Goal: Check status: Check status

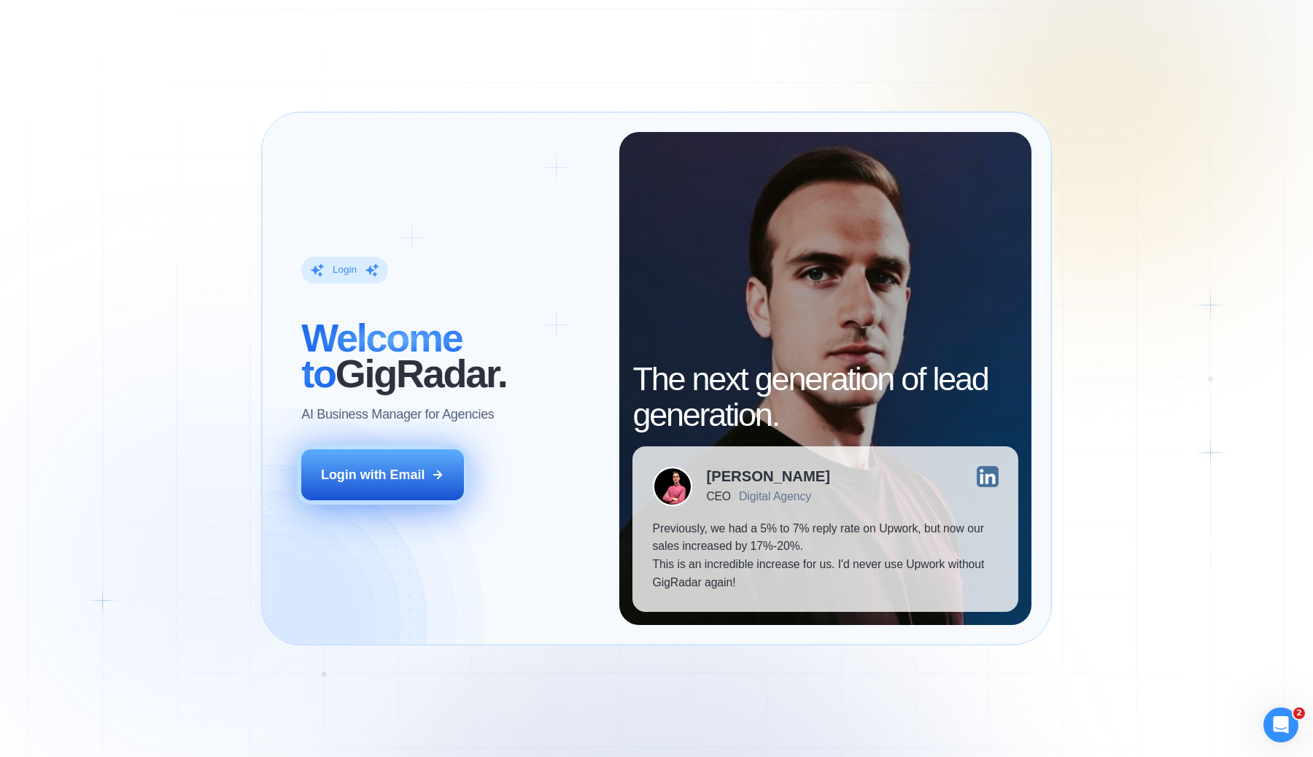
click at [370, 491] on button "Login with Email" at bounding box center [382, 474] width 163 height 51
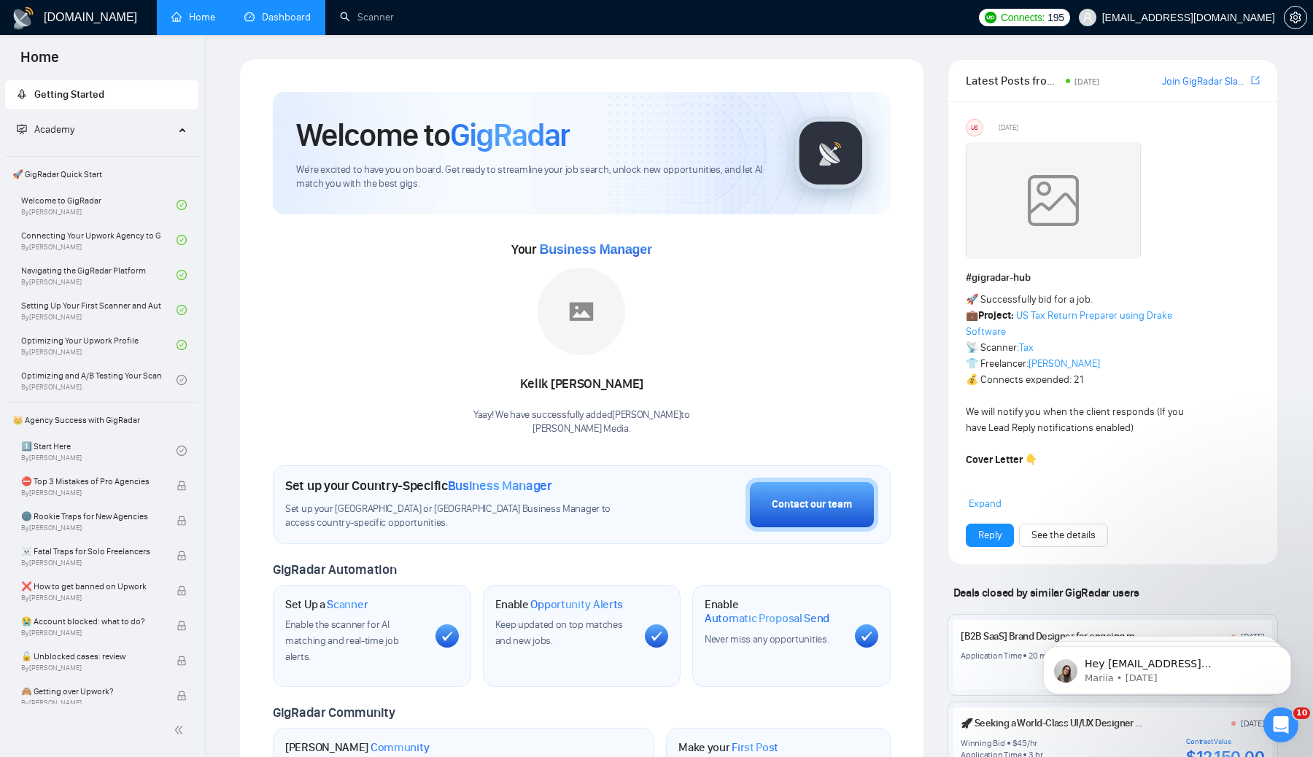
click at [272, 12] on link "Dashboard" at bounding box center [277, 17] width 66 height 12
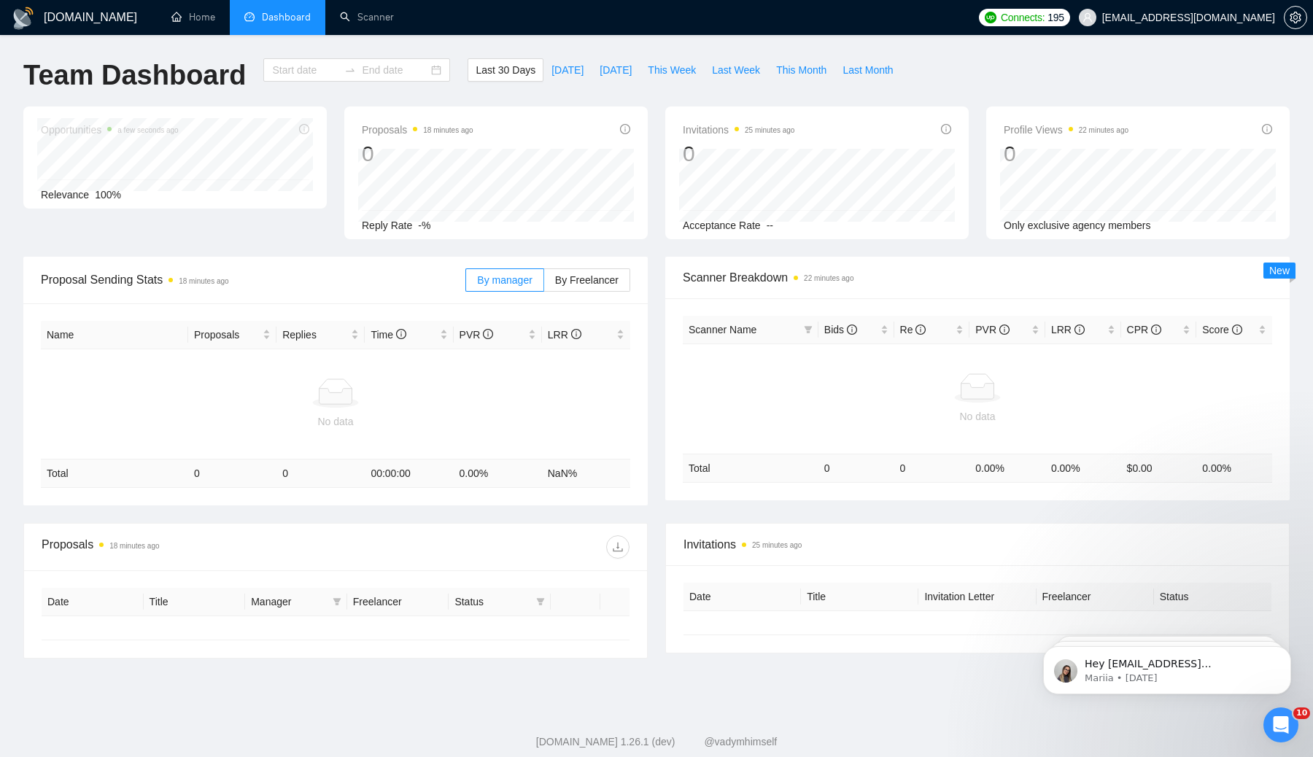
type input "2025-08-16"
type input "2025-09-15"
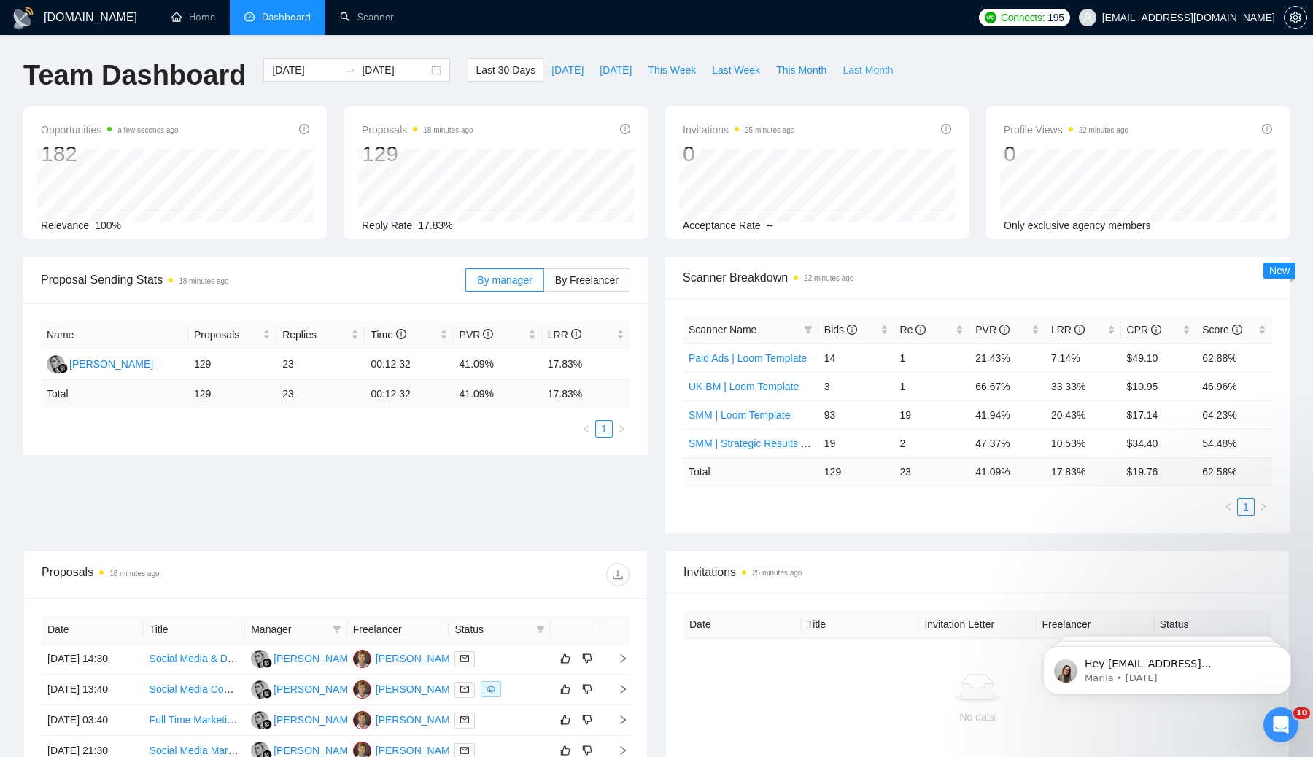
click at [870, 71] on span "Last Month" at bounding box center [867, 70] width 50 height 16
type input "2025-08-01"
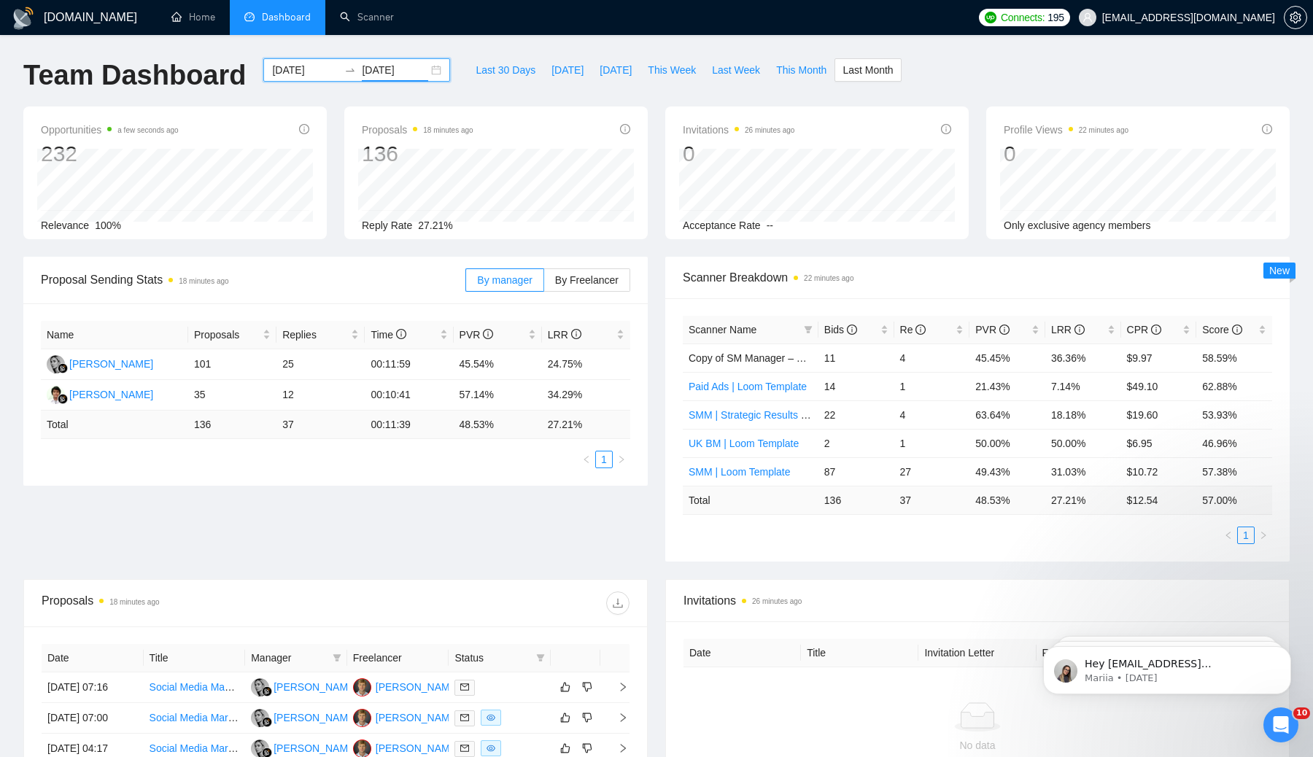
click at [411, 67] on input "2025-08-31" at bounding box center [395, 70] width 66 height 16
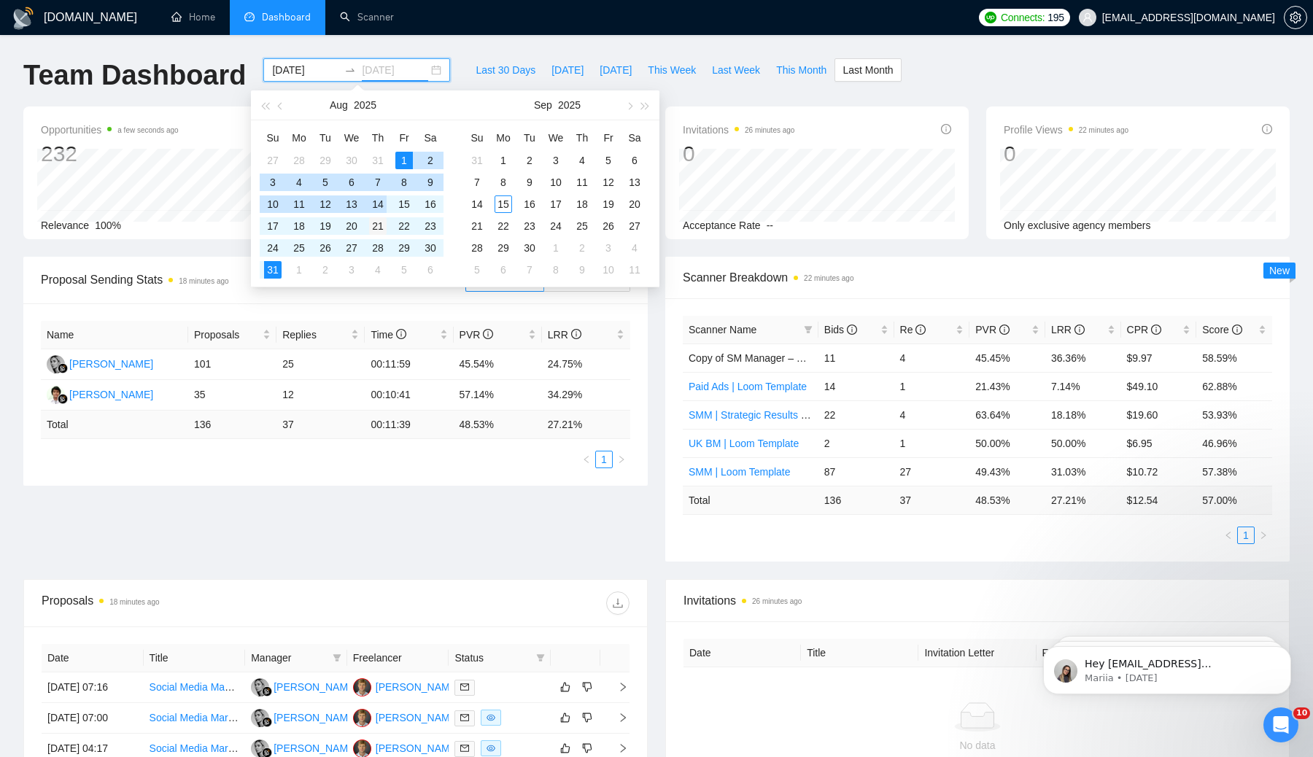
type input "2025-08-21"
click at [379, 228] on div "21" at bounding box center [378, 226] width 18 height 18
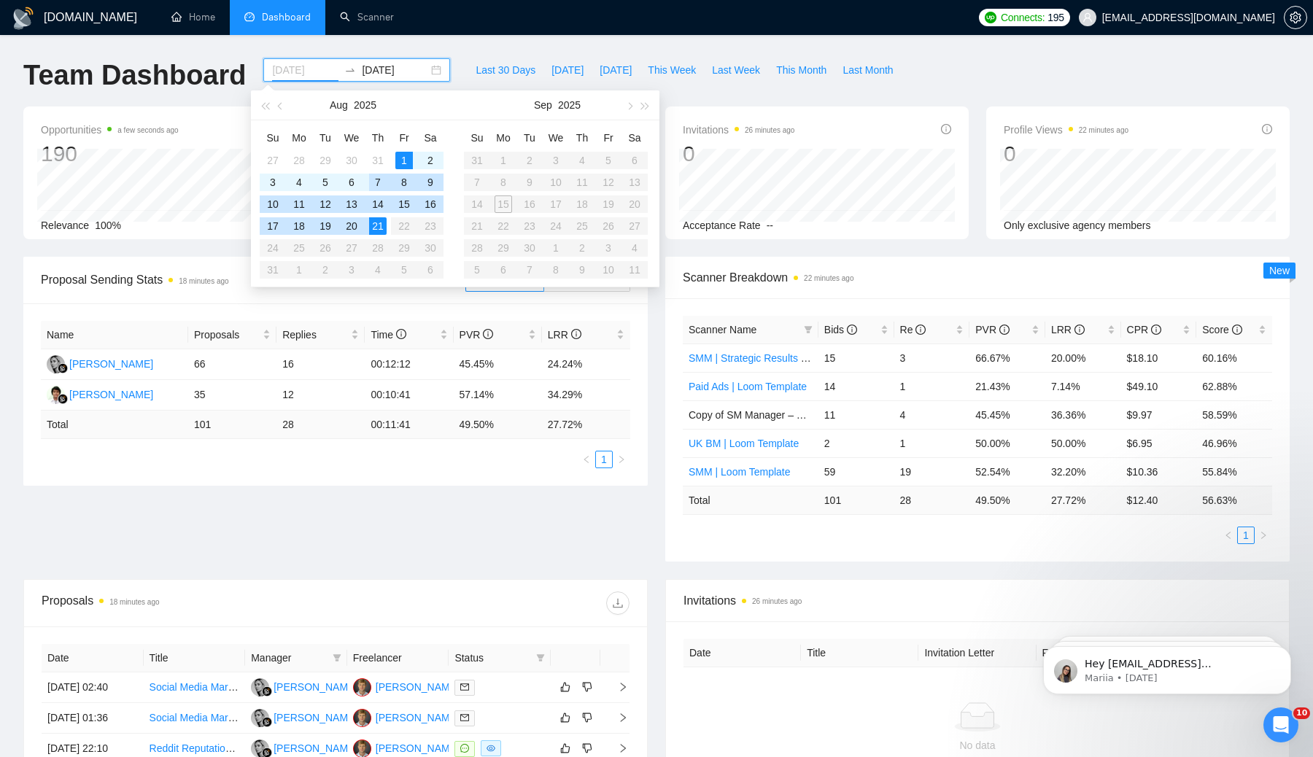
type input "2025-08-01"
click at [289, 506] on div "Proposal Sending Stats 18 minutes ago By manager By Freelancer Name Proposals R…" at bounding box center [657, 418] width 1284 height 322
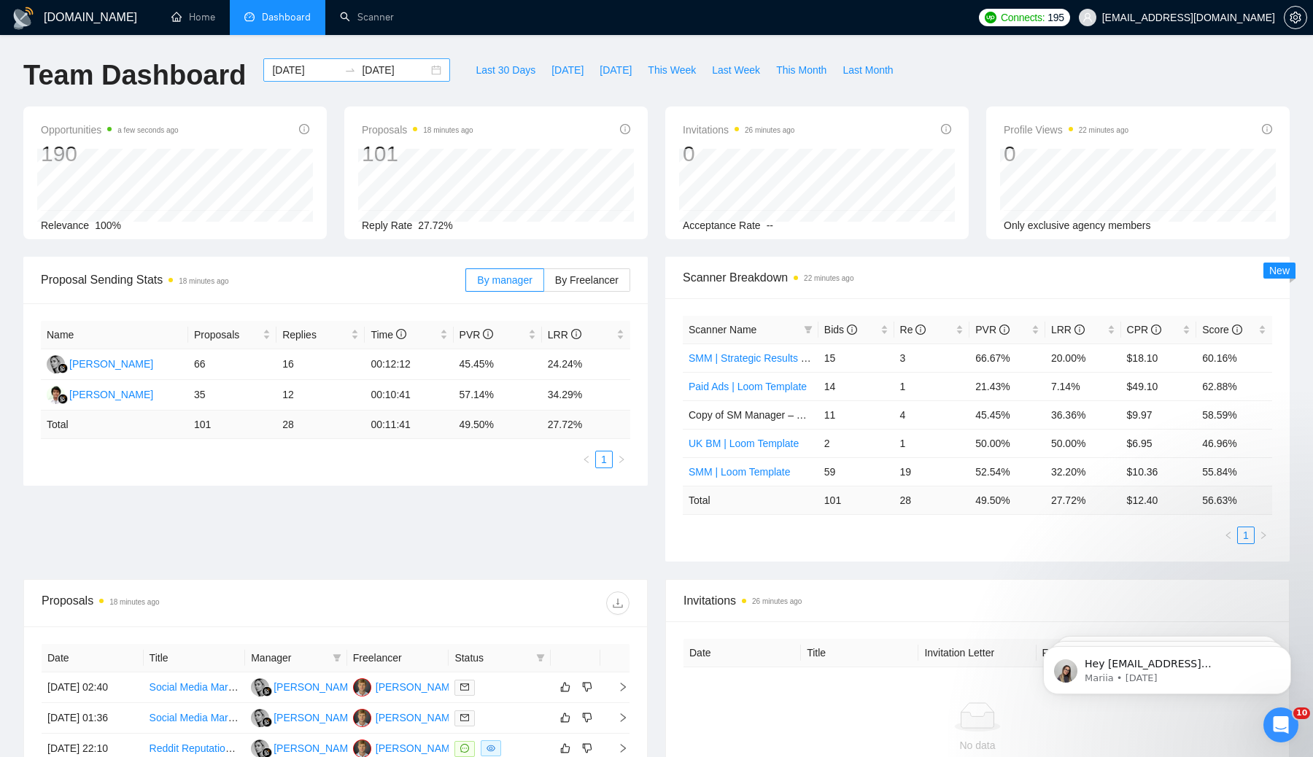
click at [392, 71] on input "2025-08-21" at bounding box center [395, 70] width 66 height 16
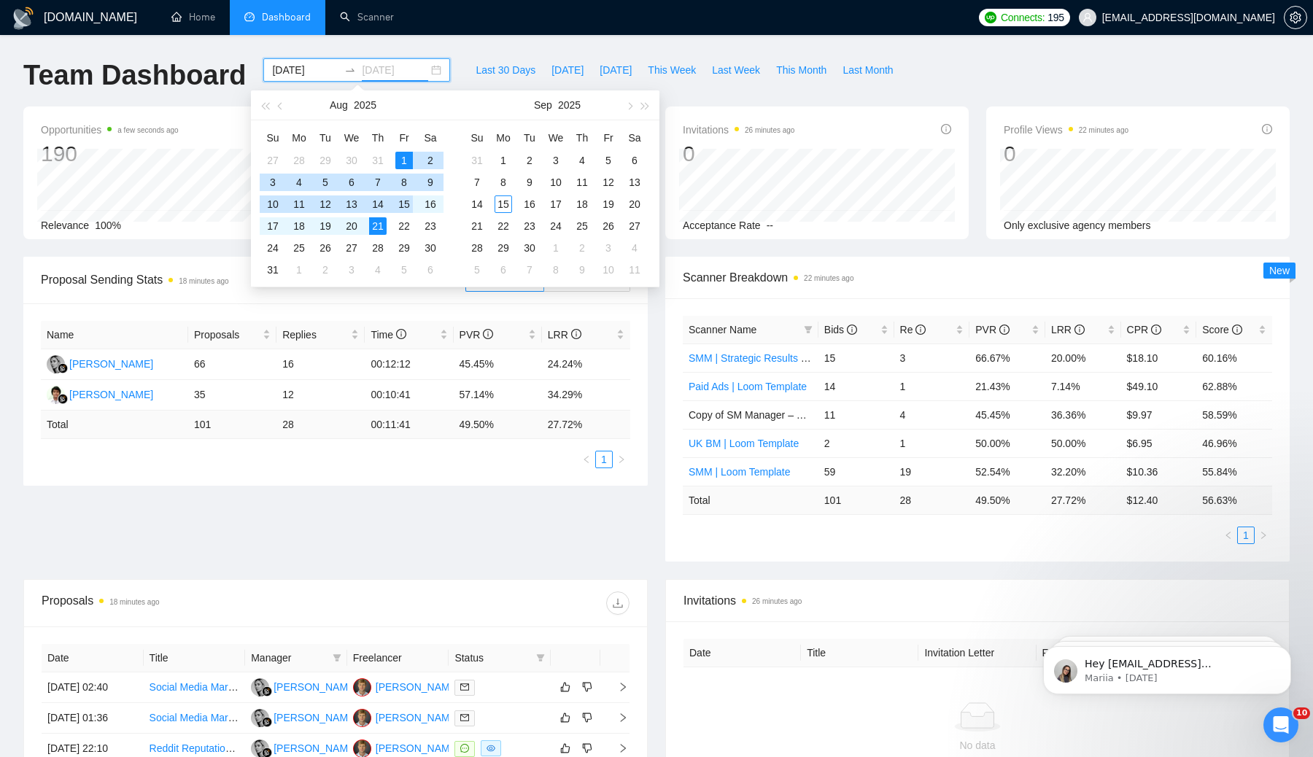
click at [403, 203] on div "15" at bounding box center [404, 204] width 18 height 18
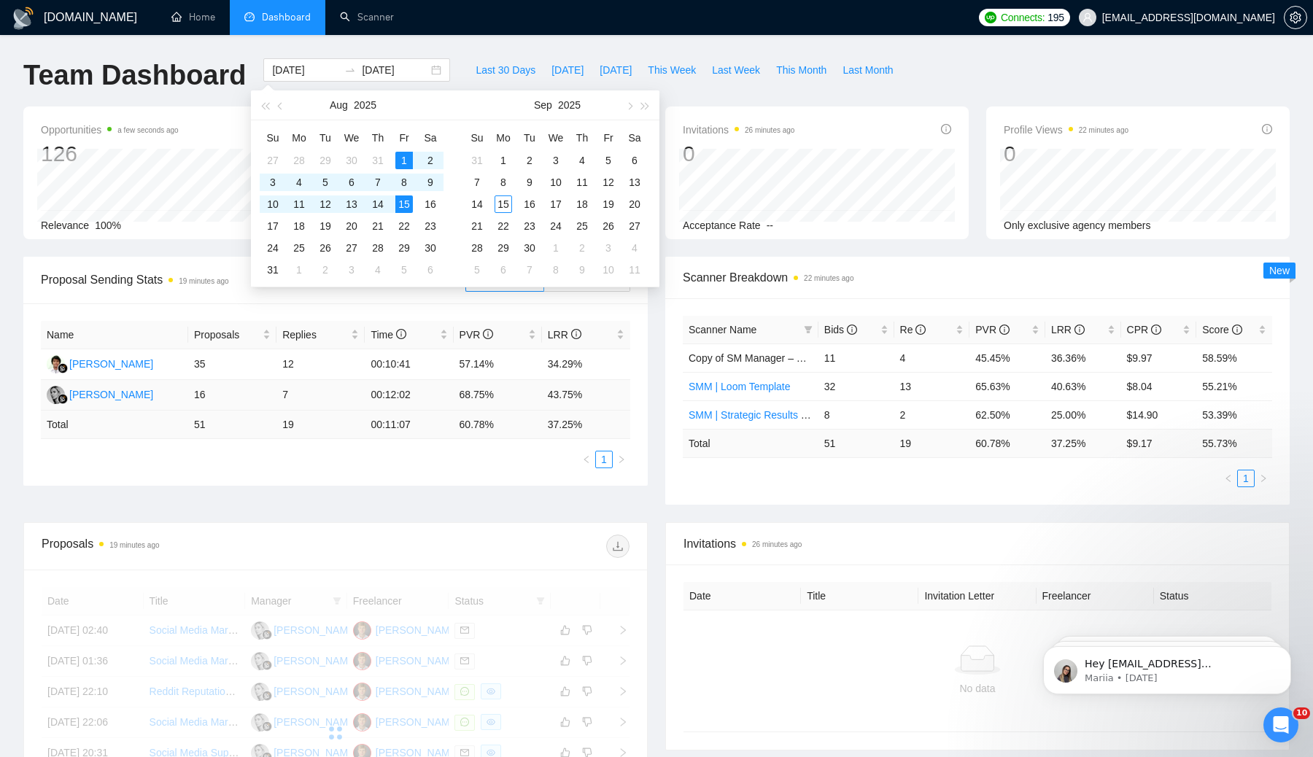
click at [443, 403] on td "00:12:02" at bounding box center [409, 395] width 88 height 31
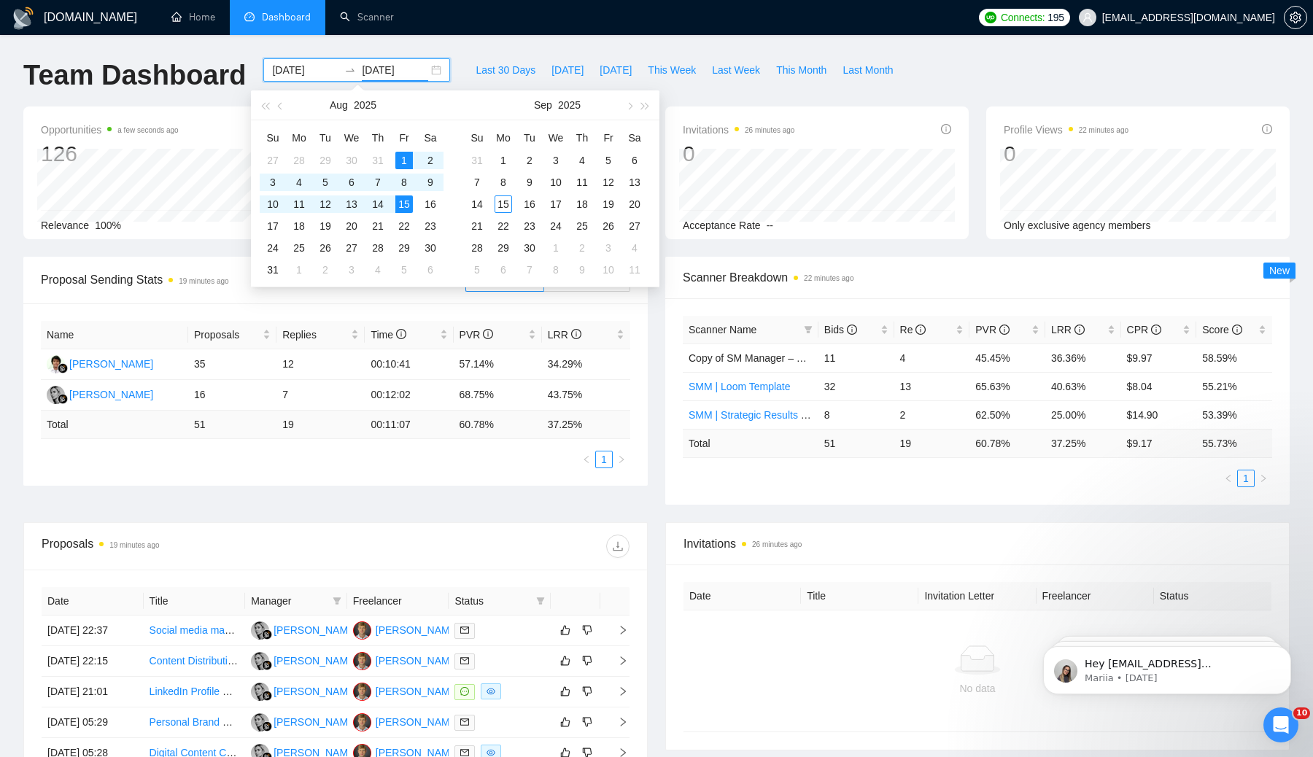
click at [364, 64] on input "2025-08-15" at bounding box center [395, 70] width 66 height 16
click at [403, 182] on div "8" at bounding box center [404, 183] width 18 height 18
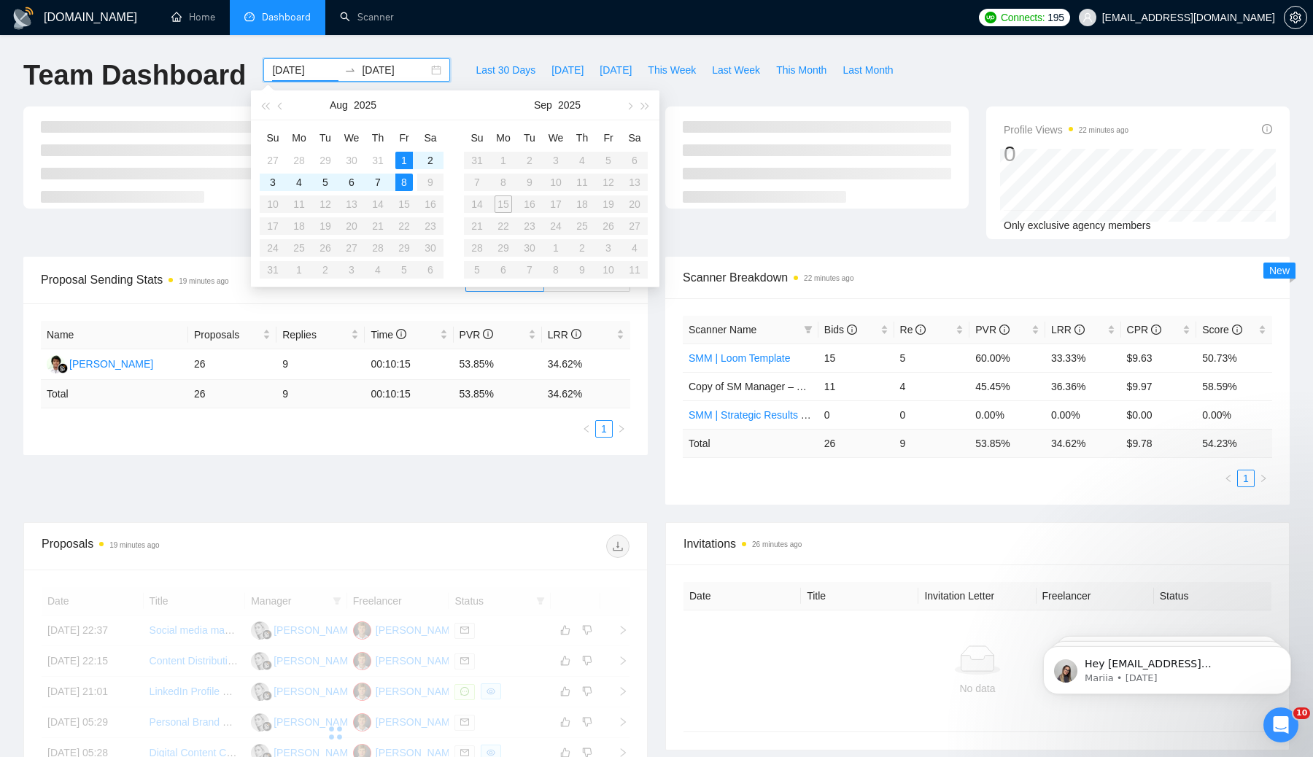
click at [474, 381] on td "53.85 %" at bounding box center [498, 394] width 88 height 28
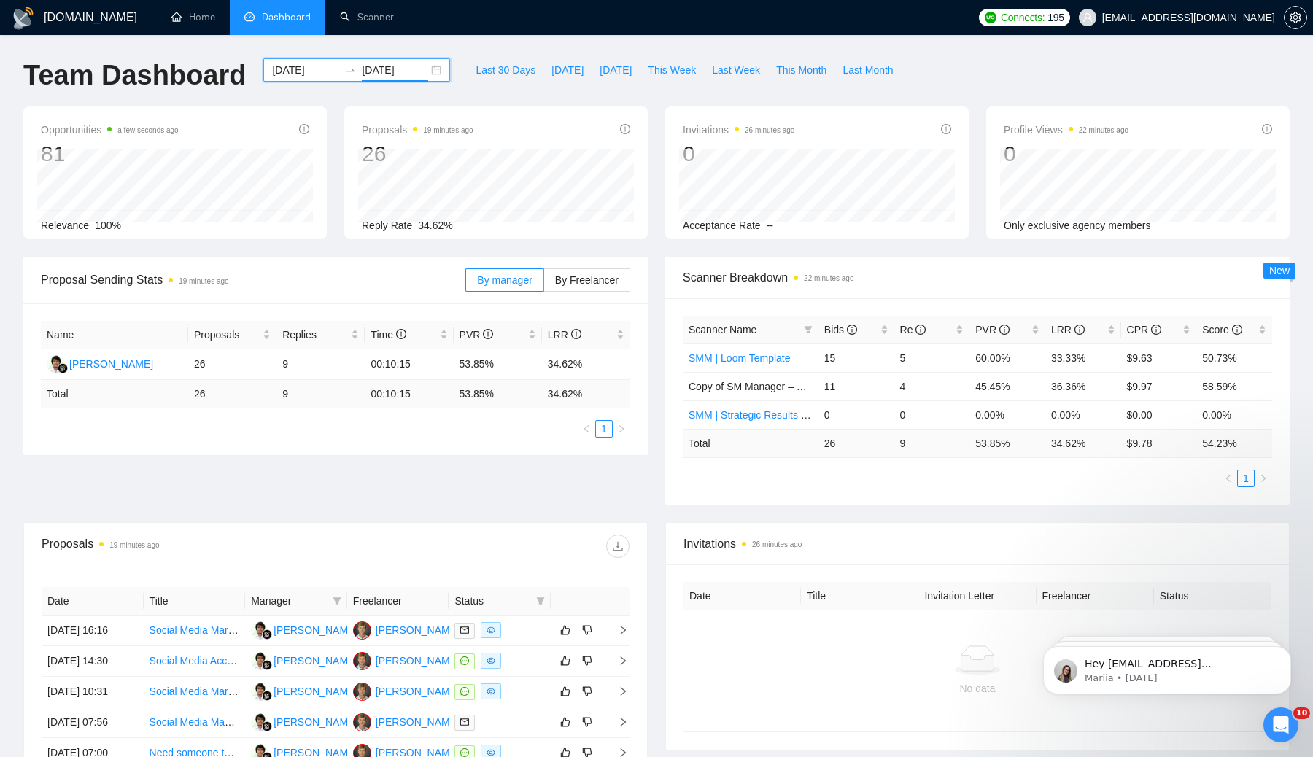
click at [391, 66] on input "2025-08-08" at bounding box center [395, 70] width 66 height 16
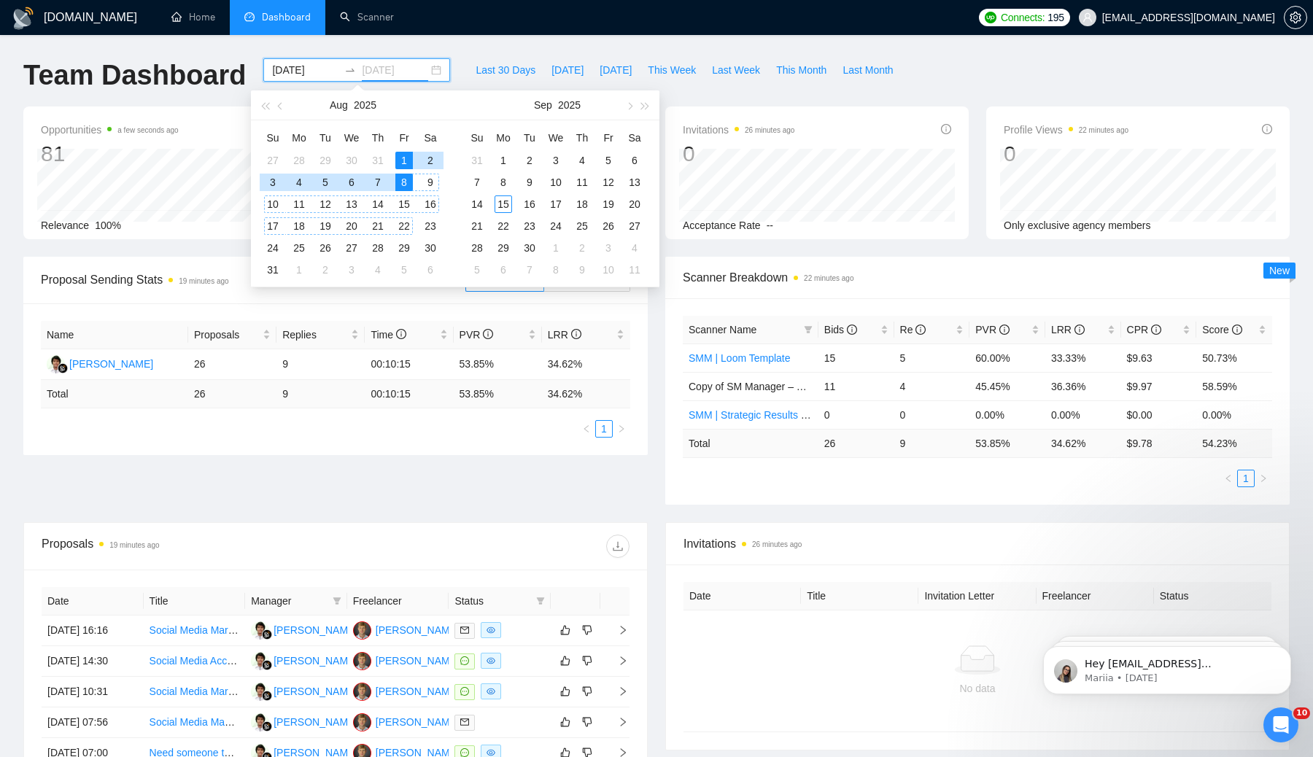
click at [403, 220] on div "22" at bounding box center [404, 226] width 18 height 18
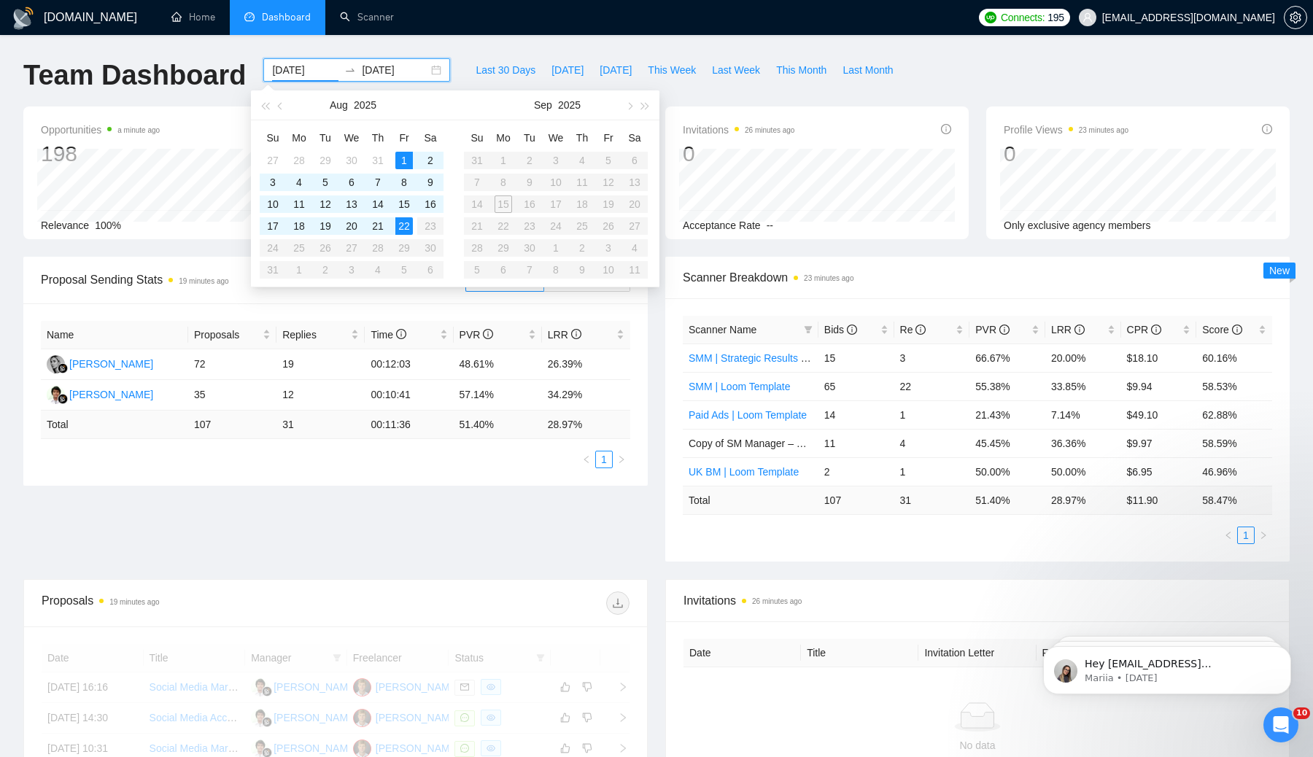
click at [185, 230] on div "Relevance 100%" at bounding box center [175, 225] width 268 height 16
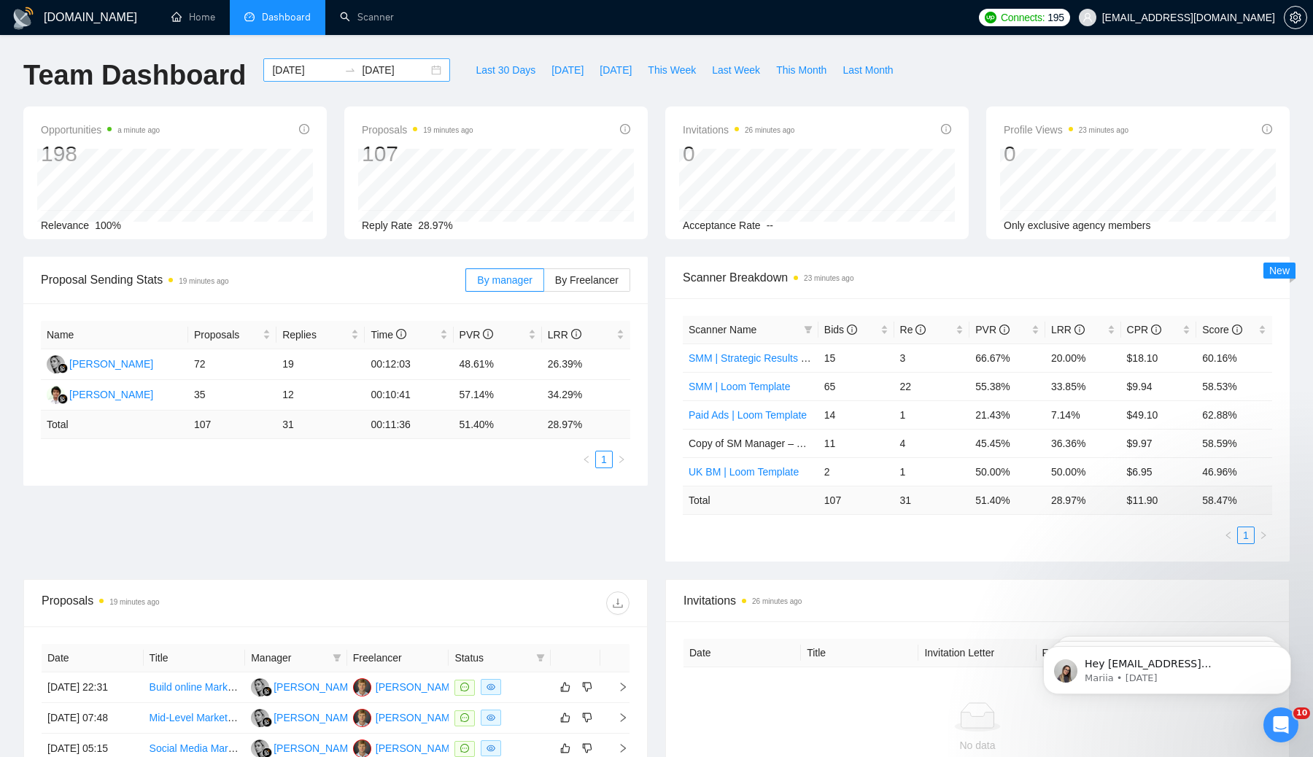
click at [385, 67] on input "2025-08-22" at bounding box center [395, 70] width 66 height 16
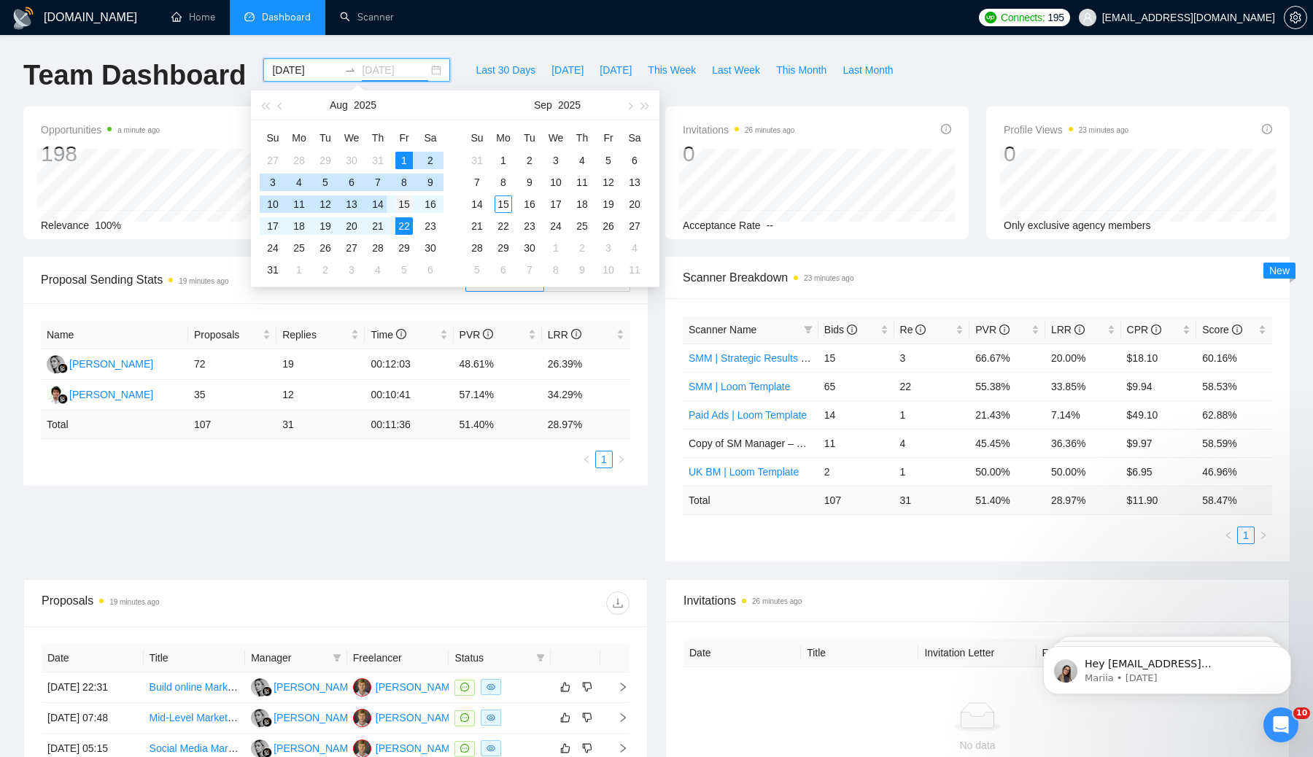
type input "2025-08-15"
click at [405, 206] on div "15" at bounding box center [404, 204] width 18 height 18
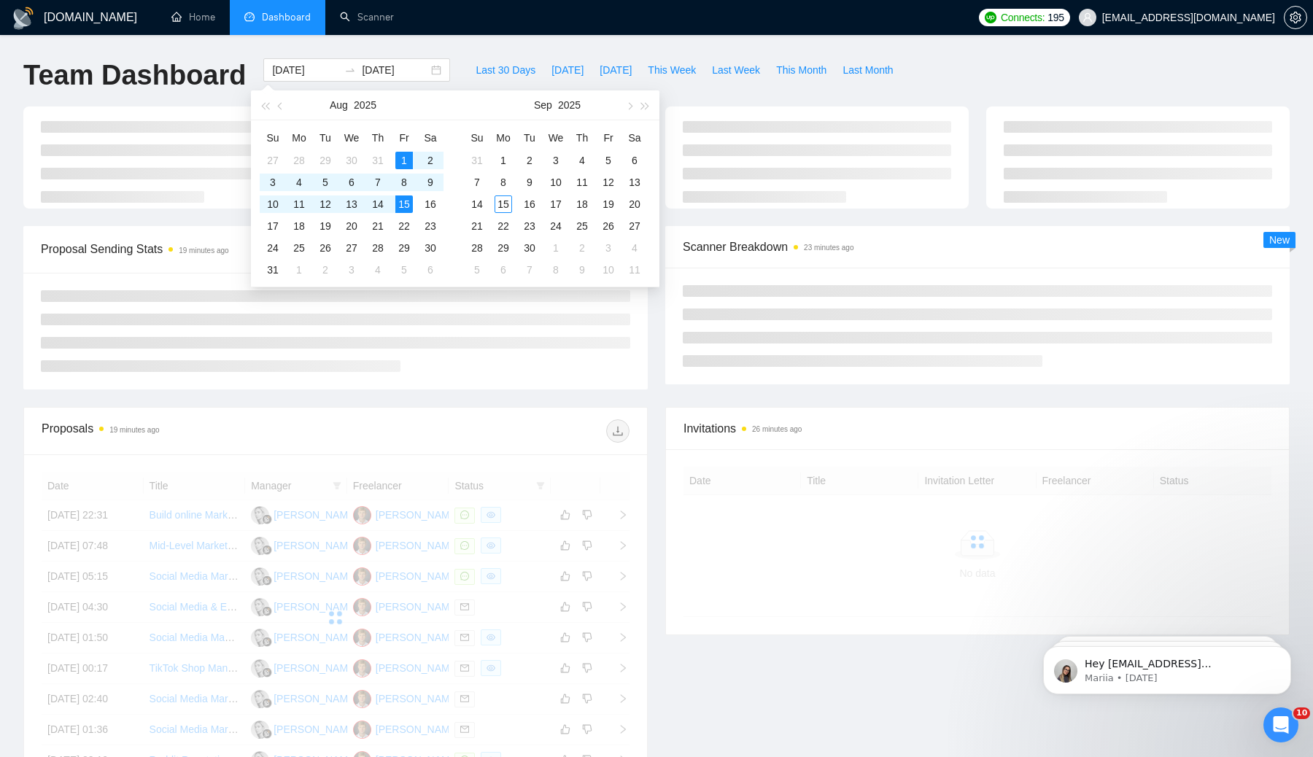
click at [407, 381] on div at bounding box center [335, 331] width 624 height 117
